Goal: Communication & Community: Ask a question

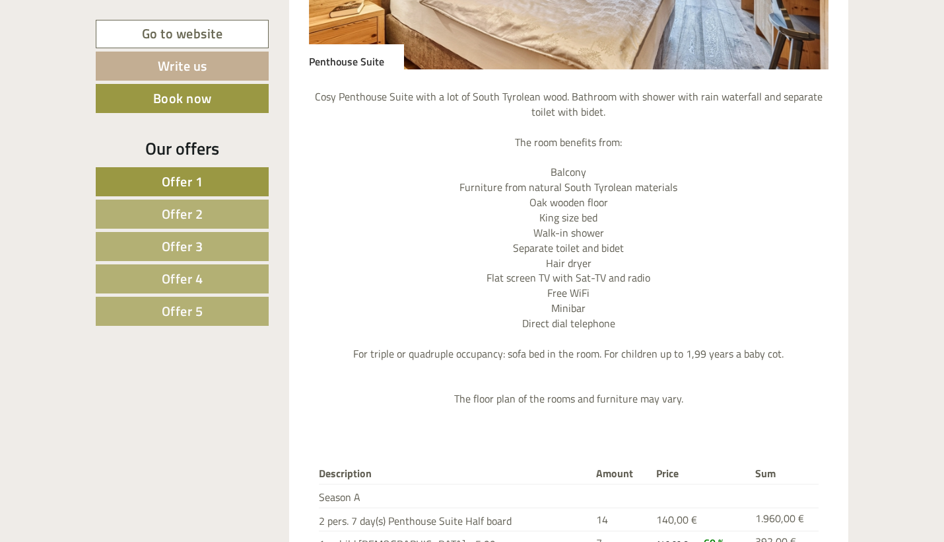
scroll to position [1379, 0]
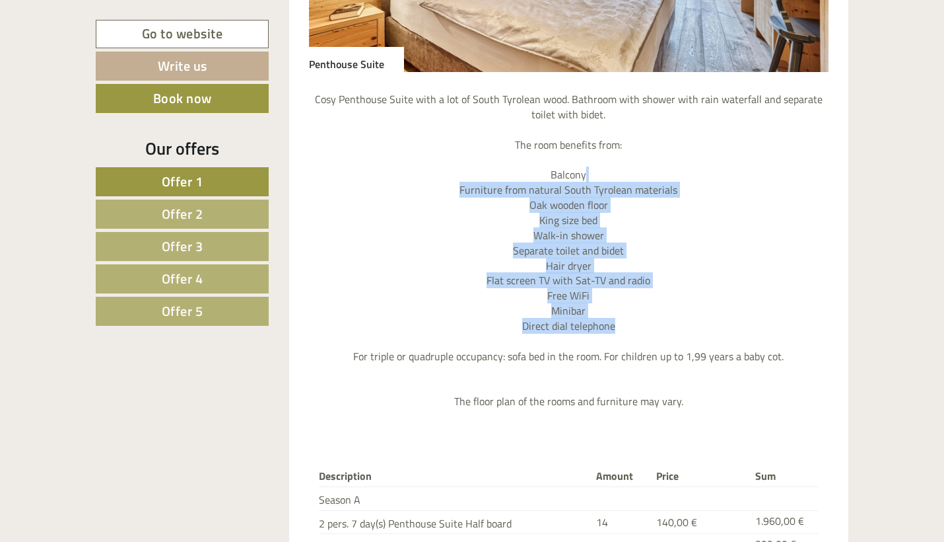
drag, startPoint x: 618, startPoint y: 168, endPoint x: 662, endPoint y: 320, distance: 158.8
click at [662, 320] on p "Cosy Penthouse Suite with a lot of South Tyrolean wood. Bathroom with shower wi…" at bounding box center [569, 250] width 520 height 317
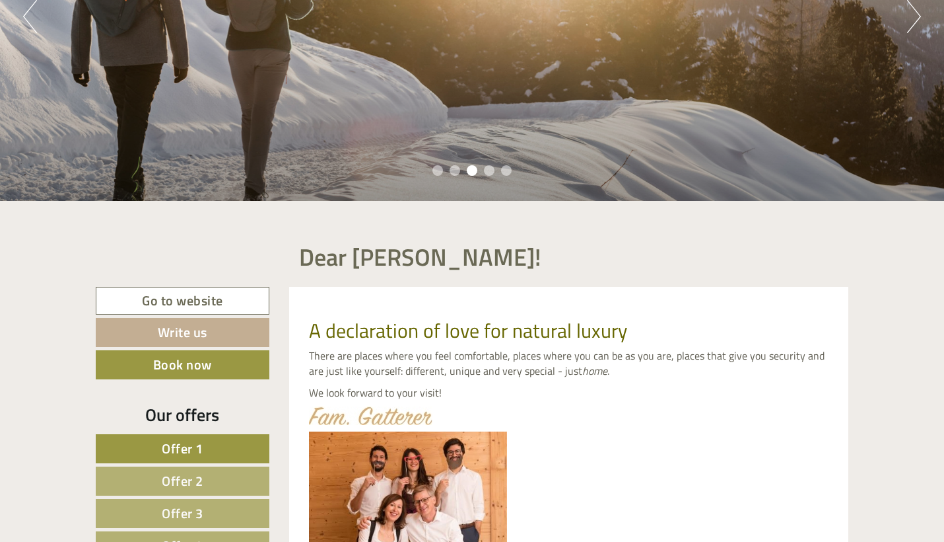
scroll to position [266, 0]
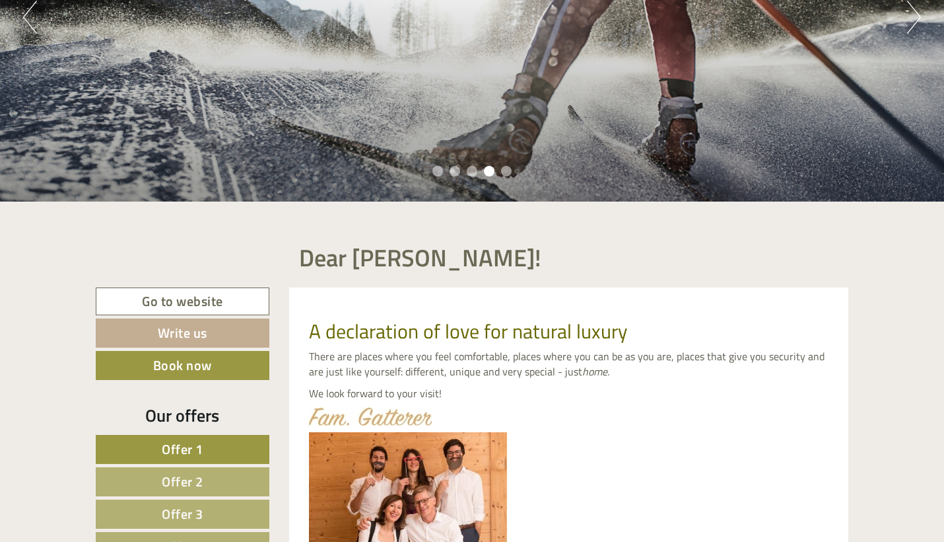
click at [212, 304] on link "Go to website" at bounding box center [183, 301] width 174 height 28
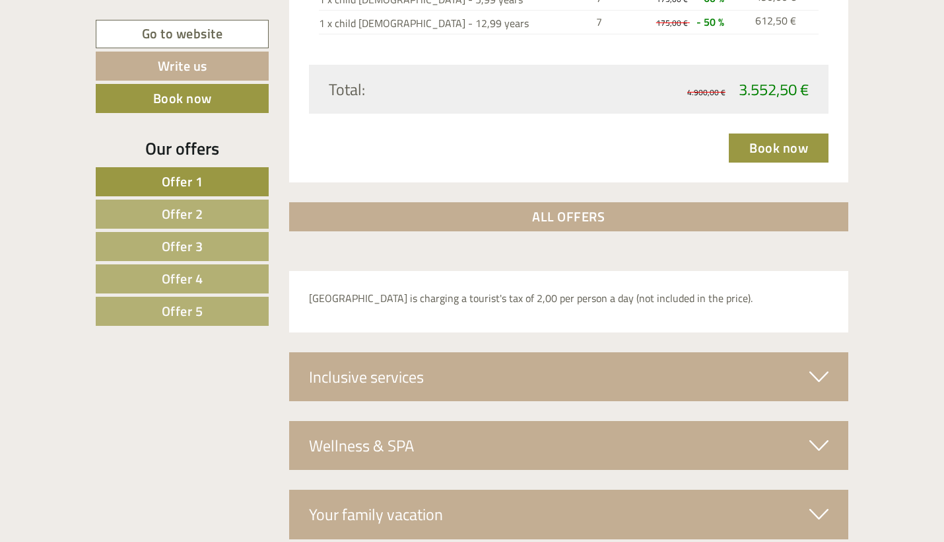
scroll to position [4263, 0]
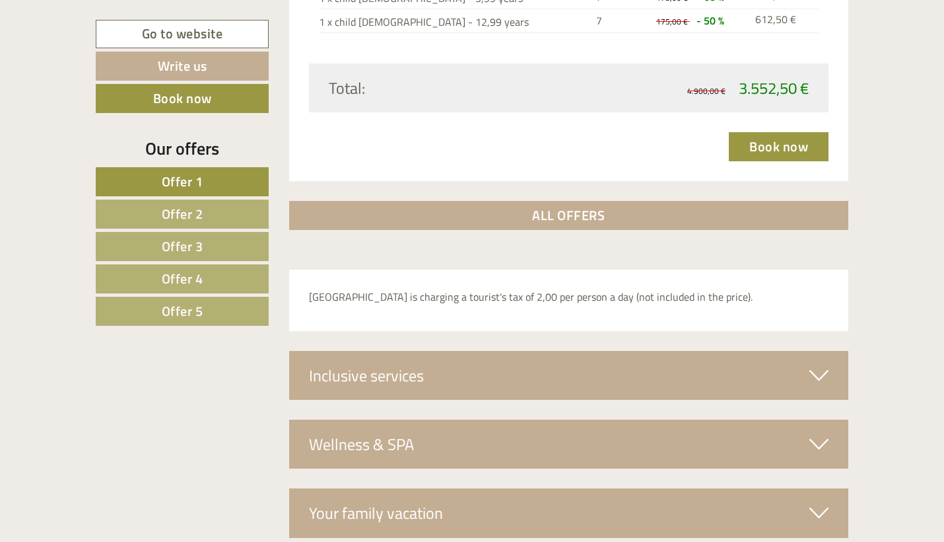
click at [650, 201] on link "ALL OFFERS" at bounding box center [569, 215] width 560 height 29
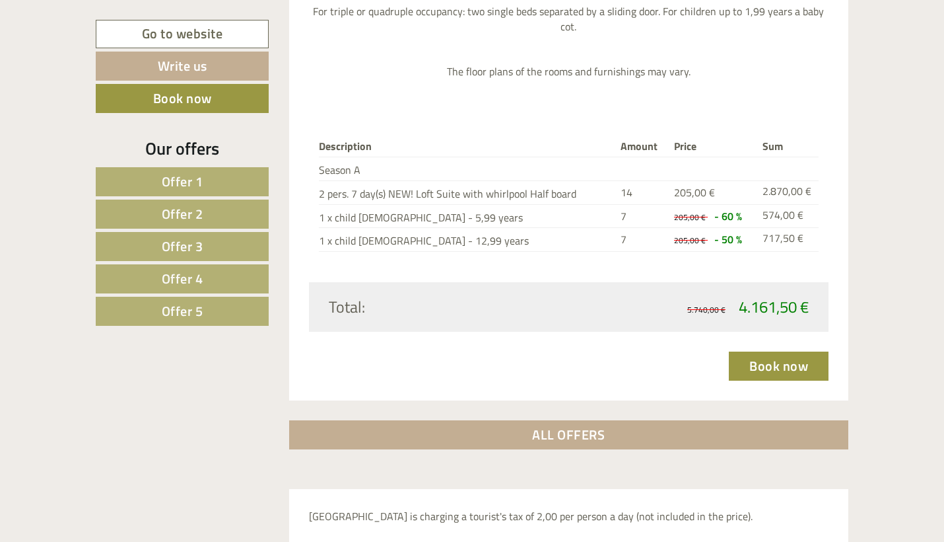
scroll to position [6724, 0]
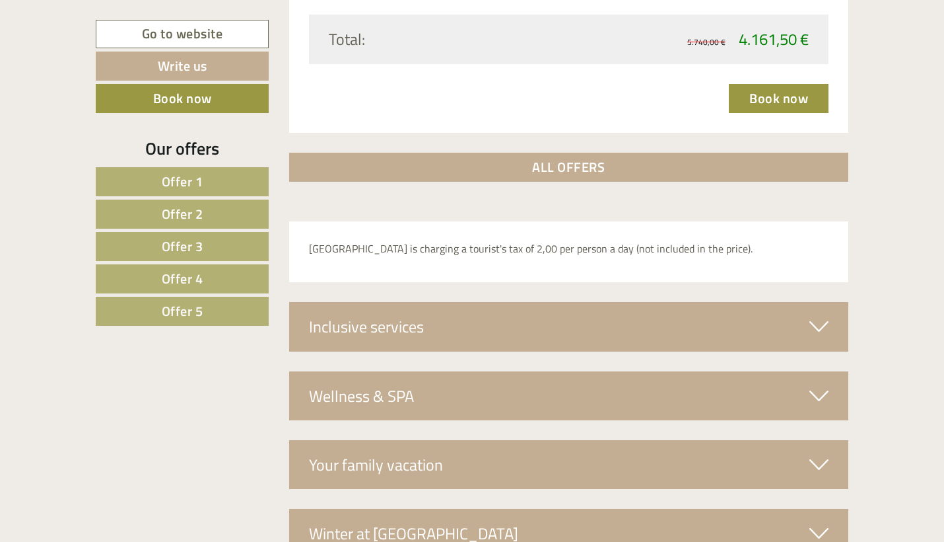
click at [643, 302] on div "Inclusive services" at bounding box center [569, 326] width 560 height 49
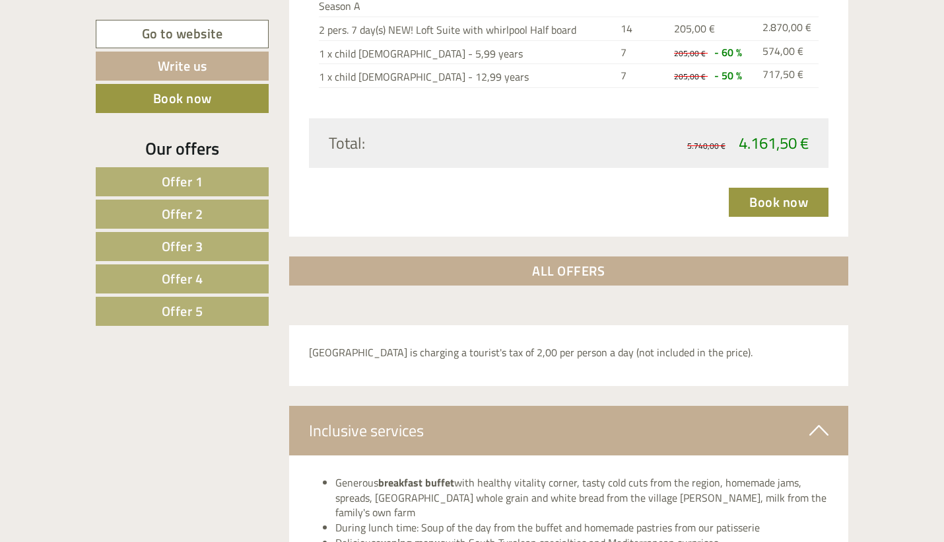
scroll to position [6667, 0]
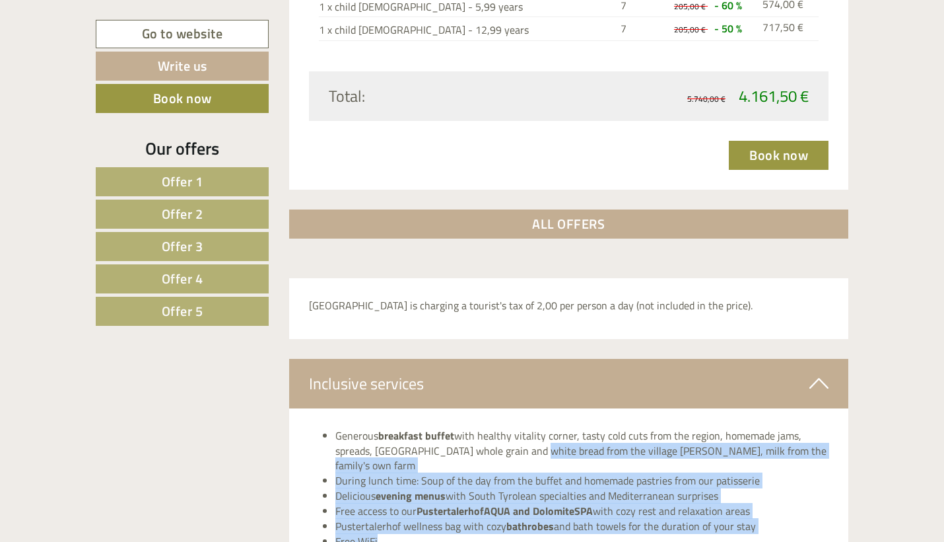
drag, startPoint x: 532, startPoint y: 355, endPoint x: 559, endPoint y: 430, distance: 80.0
click at [559, 430] on ul "Generous breakfast buffet with healthy vitality corner, tasty cold cuts from th…" at bounding box center [569, 503] width 520 height 151
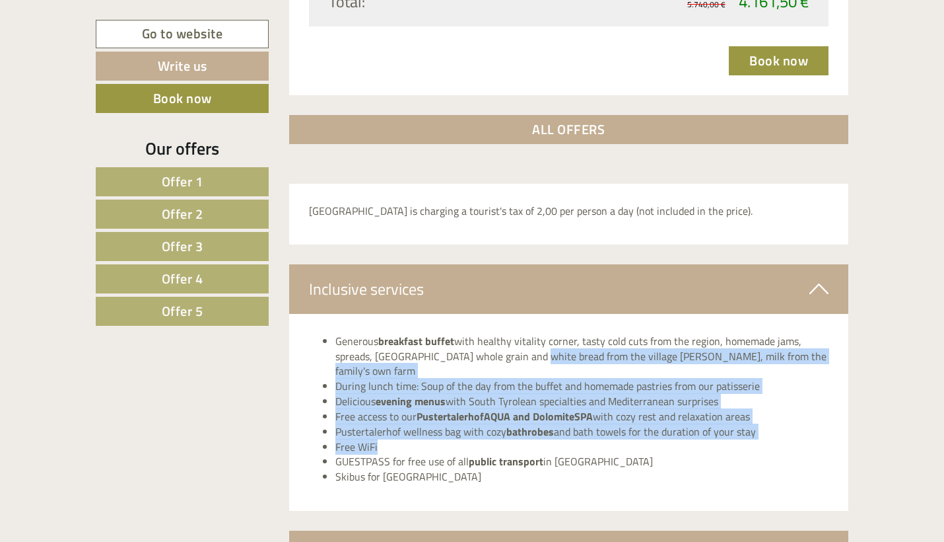
scroll to position [6761, 0]
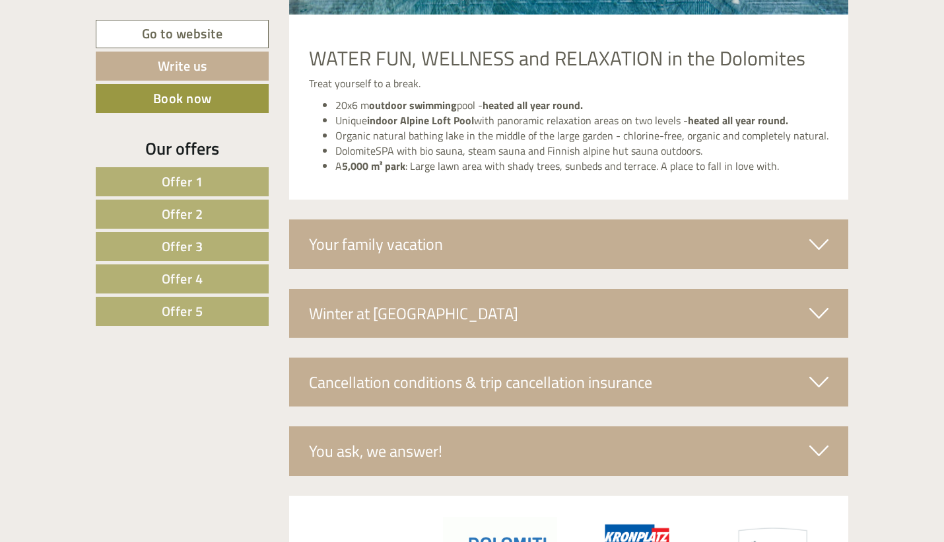
scroll to position [7606, 0]
click at [575, 427] on div "You ask, we answer!" at bounding box center [569, 451] width 560 height 49
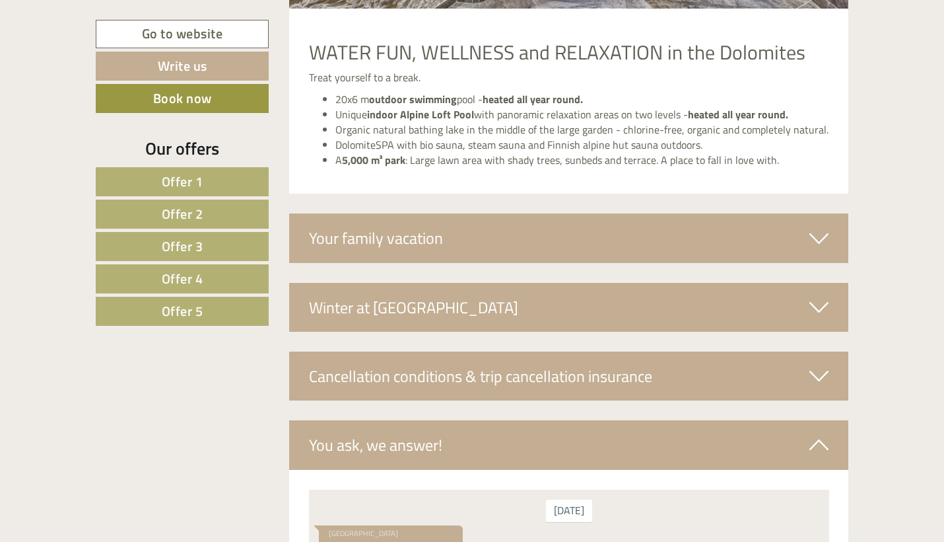
scroll to position [7543, 0]
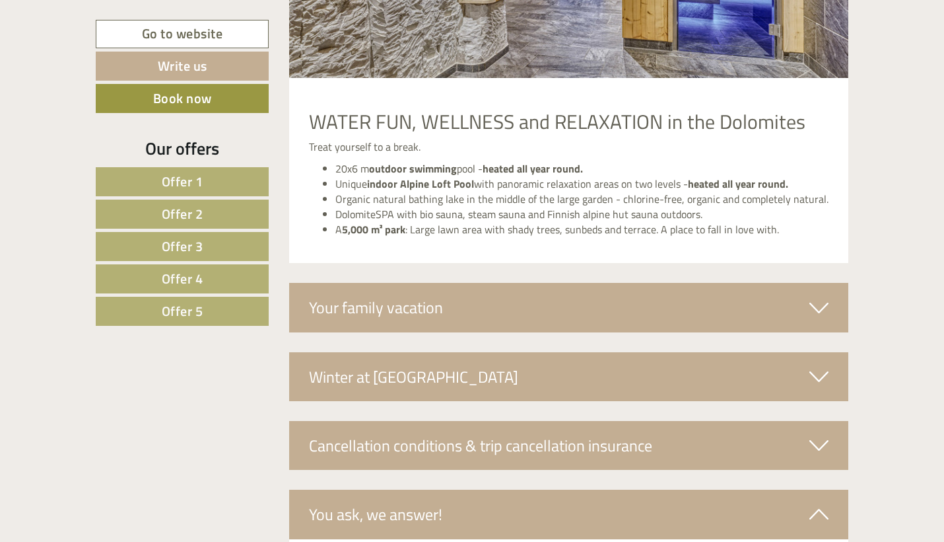
click at [586, 421] on div "Cancellation conditions & trip cancellation insurance" at bounding box center [569, 445] width 560 height 49
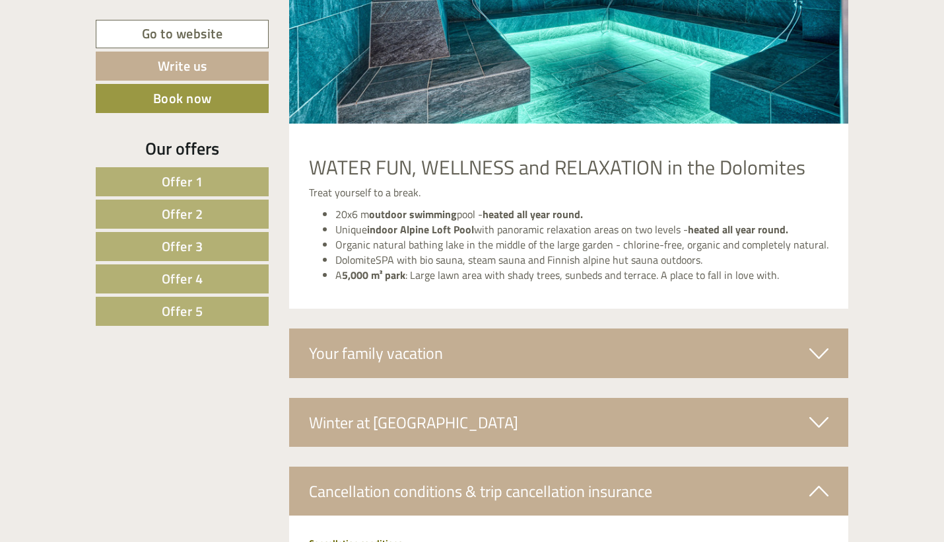
scroll to position [7445, 0]
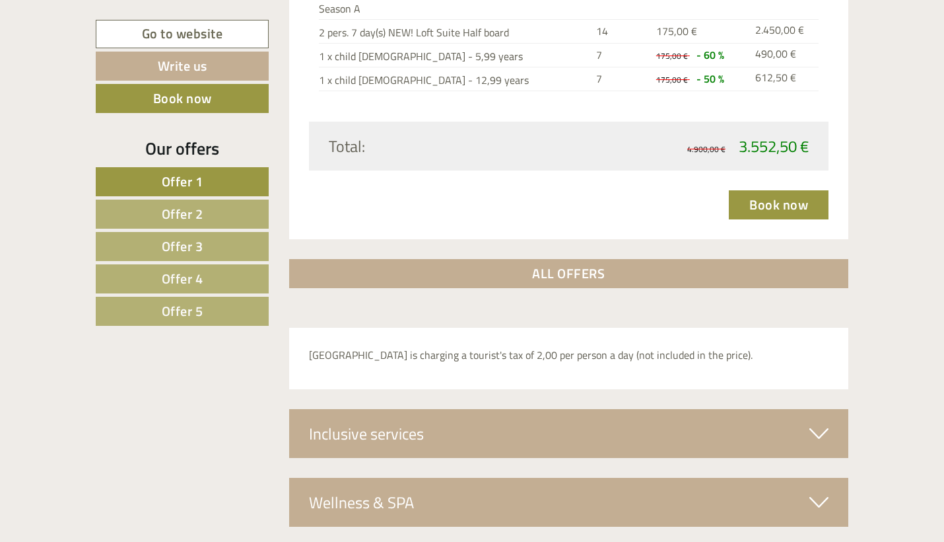
scroll to position [678, 0]
click at [211, 64] on link "Write us" at bounding box center [182, 66] width 173 height 29
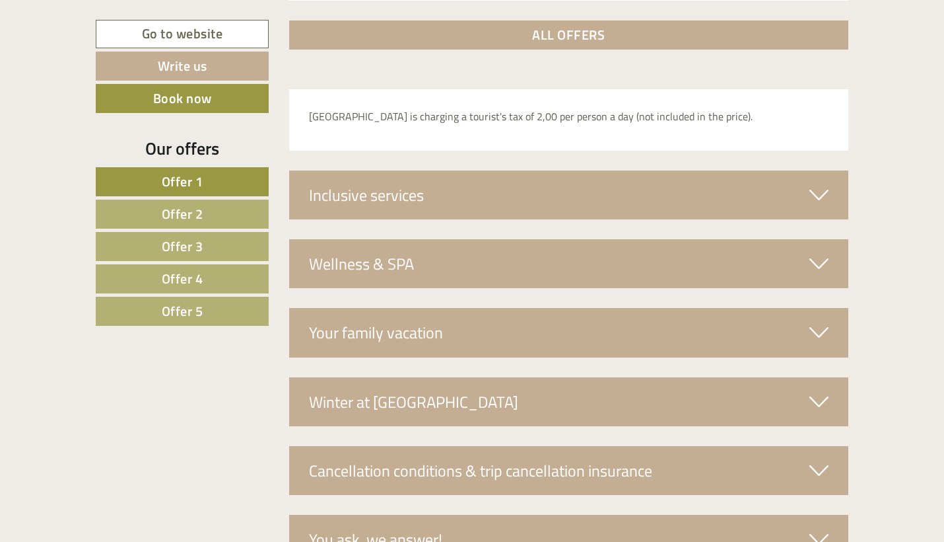
scroll to position [4587, 0]
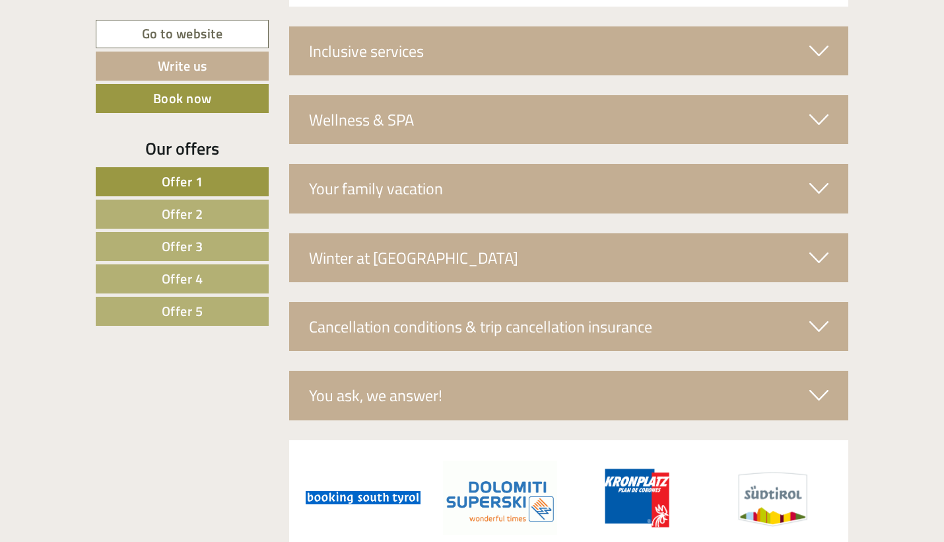
click at [486, 370] on div "You ask, we answer!" at bounding box center [569, 394] width 560 height 49
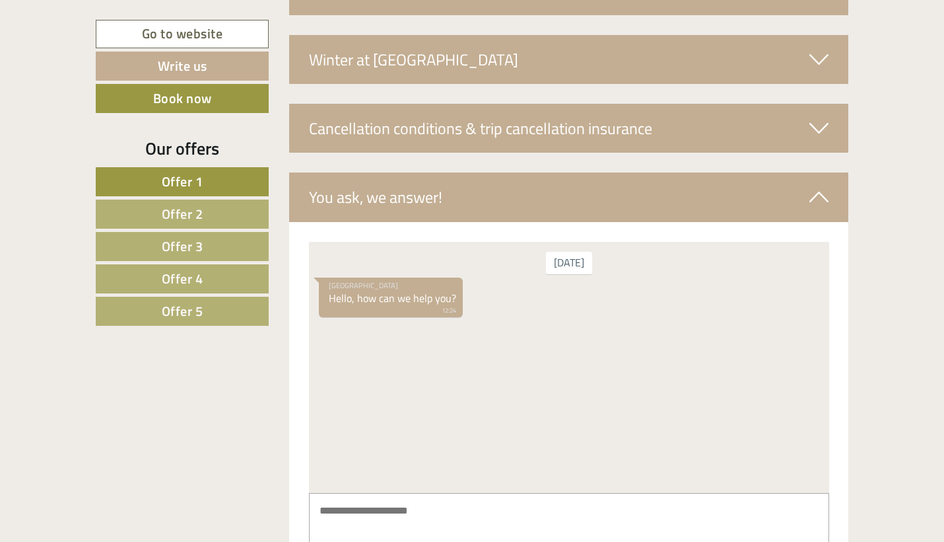
scroll to position [4787, 0]
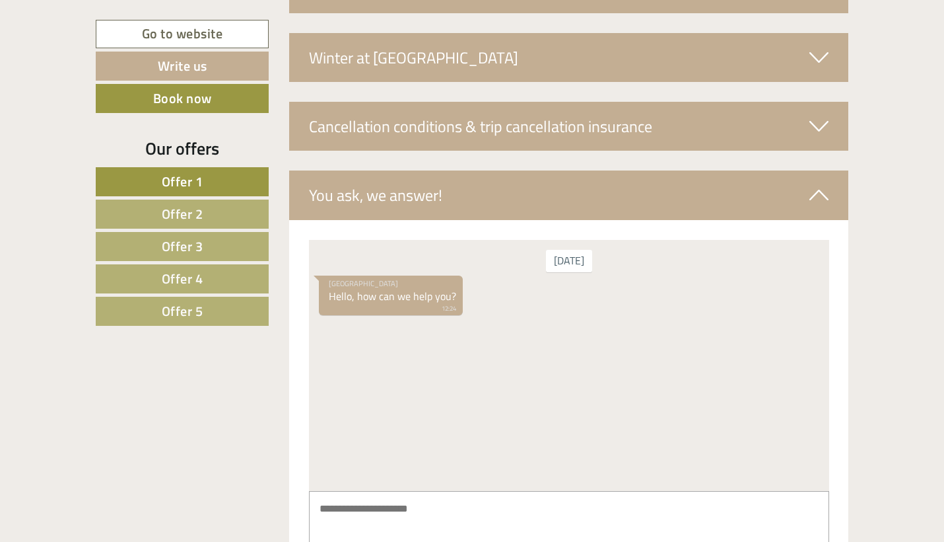
click at [472, 507] on textarea at bounding box center [568, 523] width 520 height 67
paste textarea "**********"
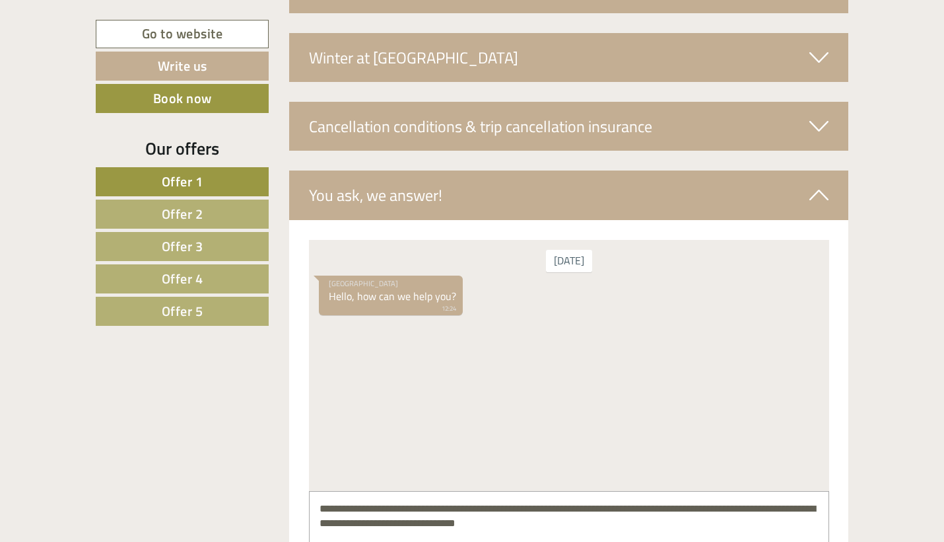
click at [363, 508] on textarea "**********" at bounding box center [568, 523] width 520 height 67
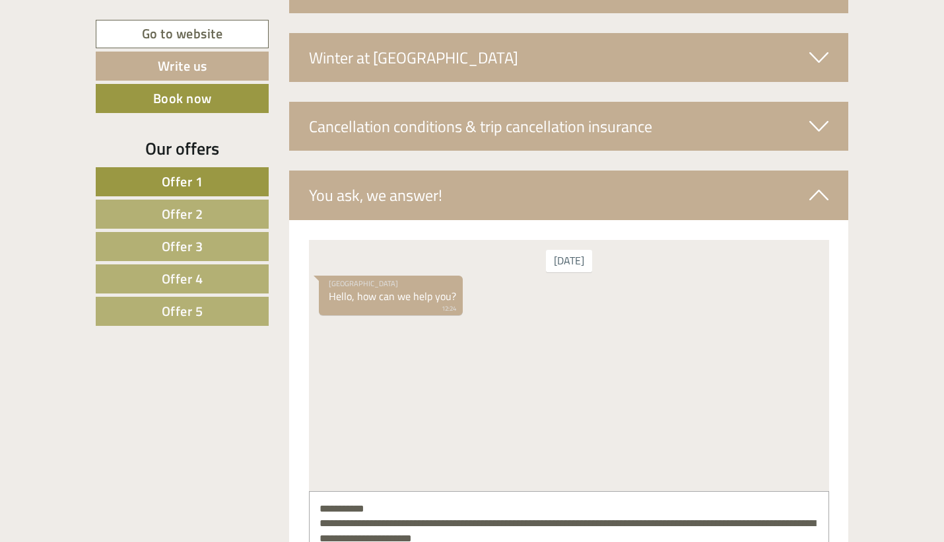
click at [579, 527] on textarea "**********" at bounding box center [568, 523] width 520 height 67
click at [610, 536] on textarea "**********" at bounding box center [568, 523] width 520 height 67
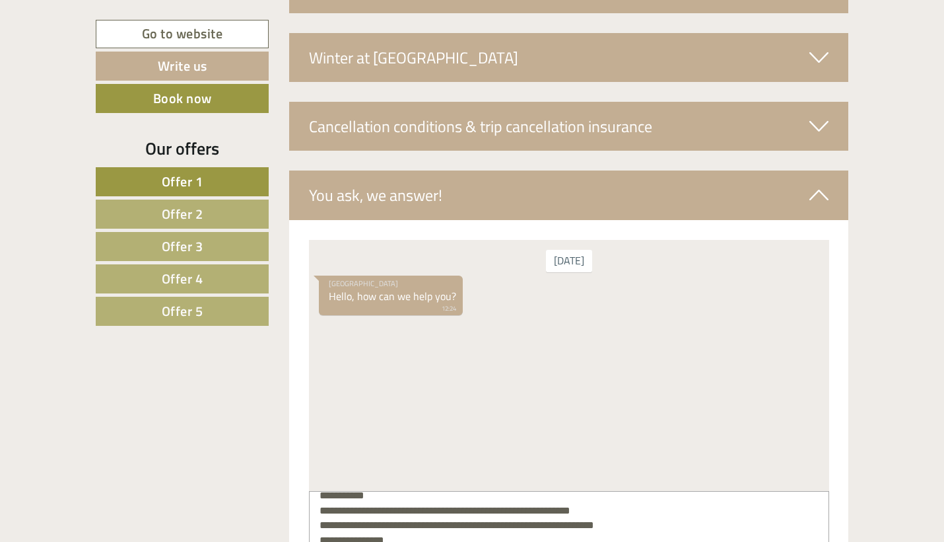
scroll to position [13, 0]
type textarea "**********"
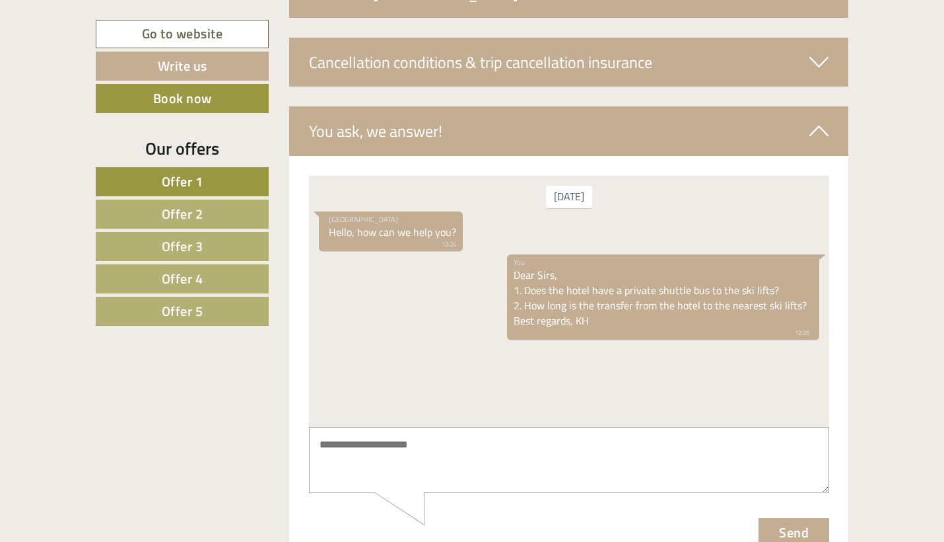
scroll to position [4851, 0]
